Goal: Information Seeking & Learning: Learn about a topic

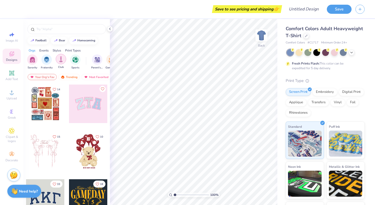
click at [60, 60] on img "filter for Club" at bounding box center [61, 59] width 6 height 6
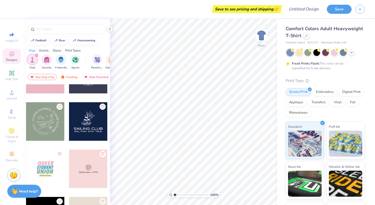
scroll to position [1931, 0]
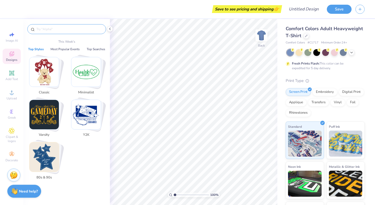
click at [57, 28] on input "text" at bounding box center [69, 29] width 67 height 5
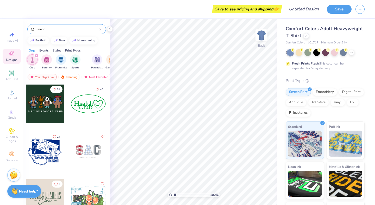
type input "finance"
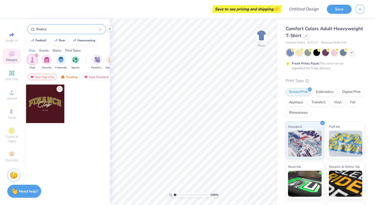
drag, startPoint x: 56, startPoint y: 29, endPoint x: 15, endPoint y: 29, distance: 41.2
click at [15, 29] on div "Save to see pricing and shipping 👉 Design Title Save Image AI Designs Add Text …" at bounding box center [187, 102] width 375 height 205
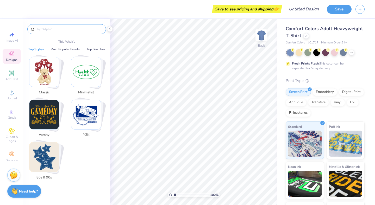
click at [44, 167] on img "Stack Card Button 80s & 90s" at bounding box center [43, 157] width 29 height 29
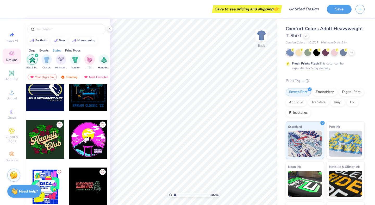
scroll to position [914, 0]
